Goal: Transaction & Acquisition: Book appointment/travel/reservation

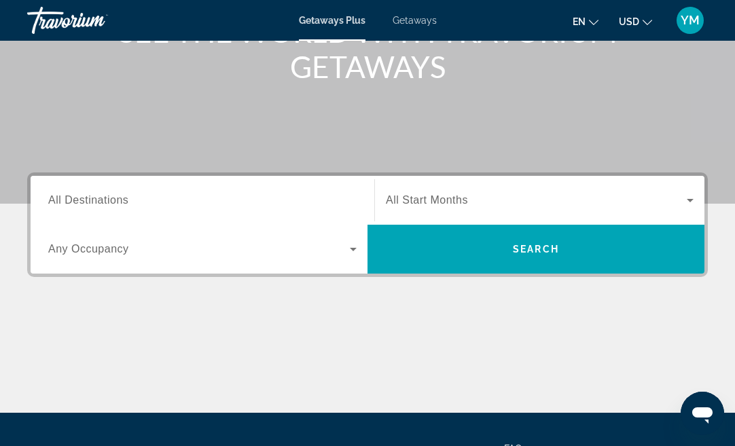
click at [111, 233] on div "Search widget" at bounding box center [202, 249] width 308 height 38
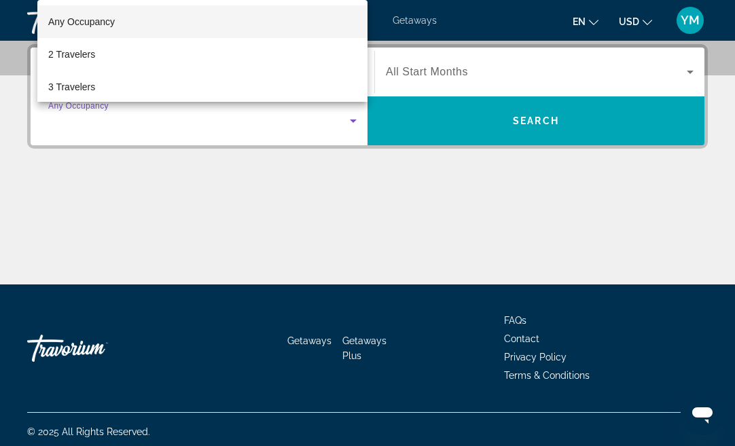
click at [119, 197] on div at bounding box center [367, 223] width 735 height 446
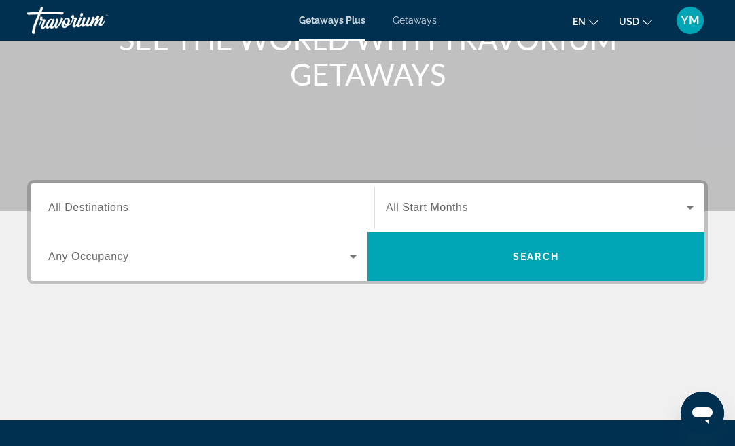
drag, startPoint x: 145, startPoint y: 221, endPoint x: 153, endPoint y: 213, distance: 11.5
click at [145, 220] on div "Search widget" at bounding box center [202, 208] width 308 height 39
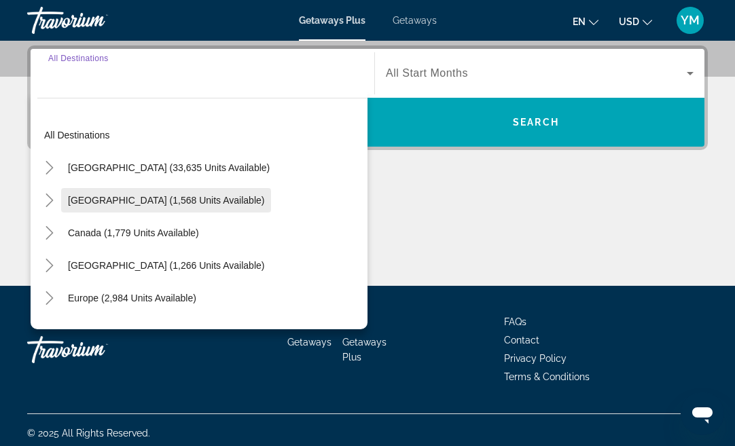
click at [155, 202] on span "Mexico (1,568 units available)" at bounding box center [166, 200] width 196 height 11
type input "**********"
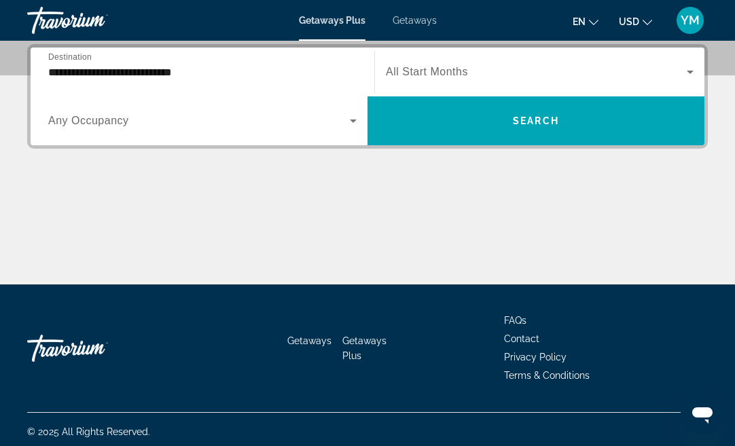
drag, startPoint x: 500, startPoint y: 238, endPoint x: 351, endPoint y: 87, distance: 211.8
click at [499, 237] on div "Main content" at bounding box center [367, 234] width 680 height 102
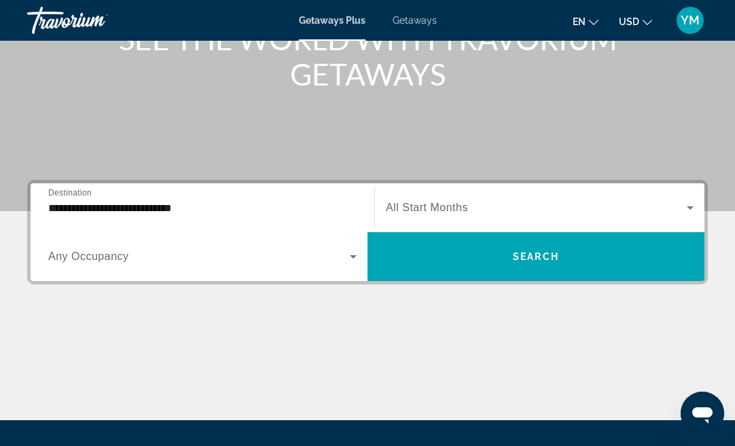
click at [92, 22] on div "Travorium" at bounding box center [95, 20] width 136 height 35
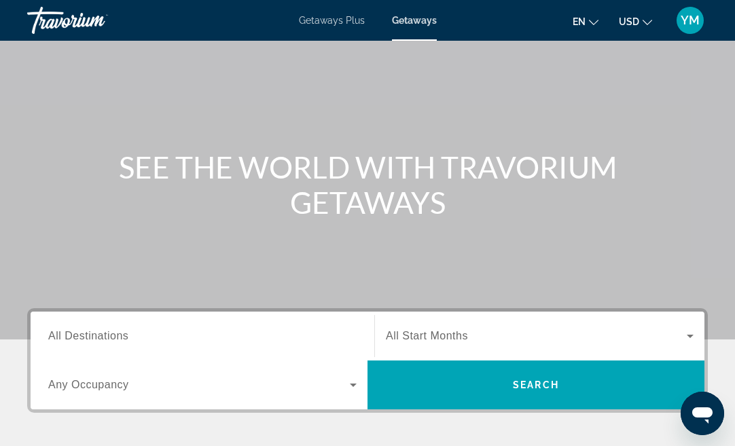
click at [145, 335] on input "Destination All Destinations" at bounding box center [202, 337] width 308 height 16
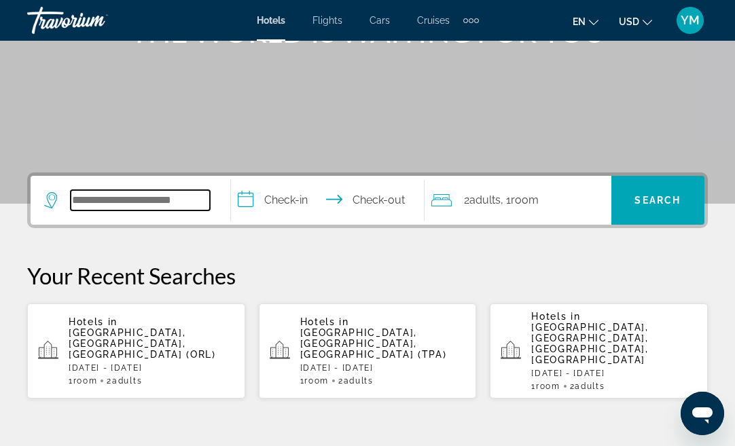
click at [116, 202] on input "Search widget" at bounding box center [140, 200] width 139 height 20
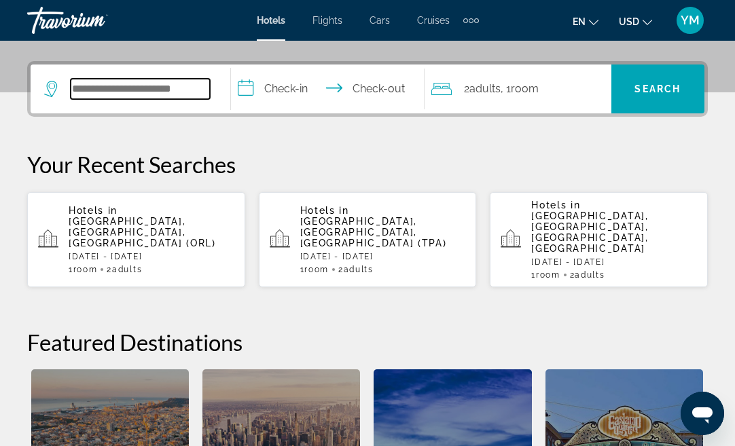
scroll to position [332, 0]
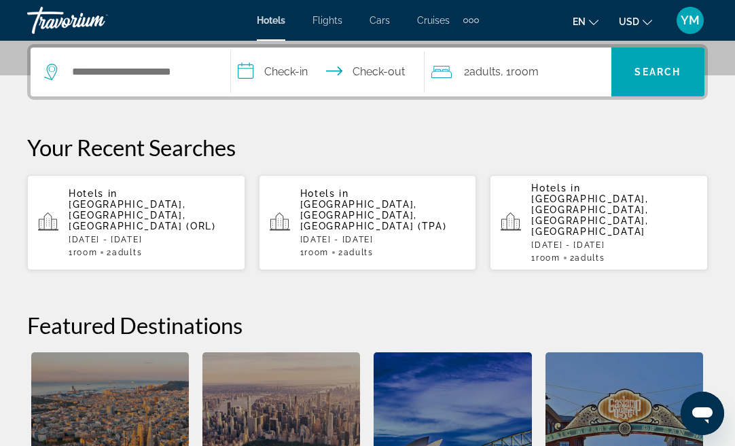
click at [150, 197] on p "Hotels in [GEOGRAPHIC_DATA], [GEOGRAPHIC_DATA], [GEOGRAPHIC_DATA] (ORL)" at bounding box center [152, 209] width 166 height 43
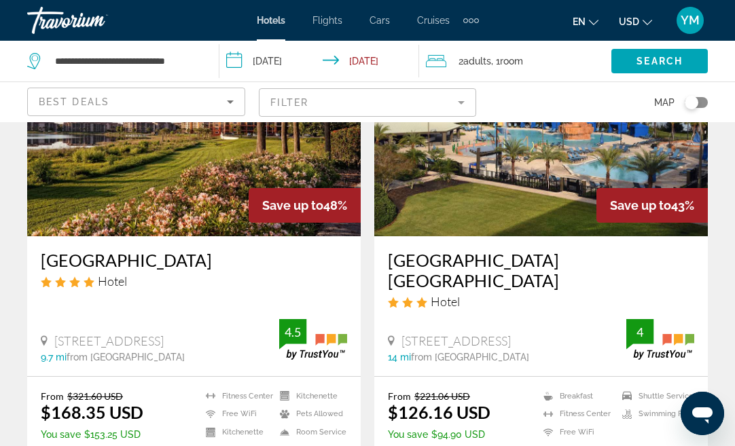
scroll to position [679, 0]
